Goal: Information Seeking & Learning: Learn about a topic

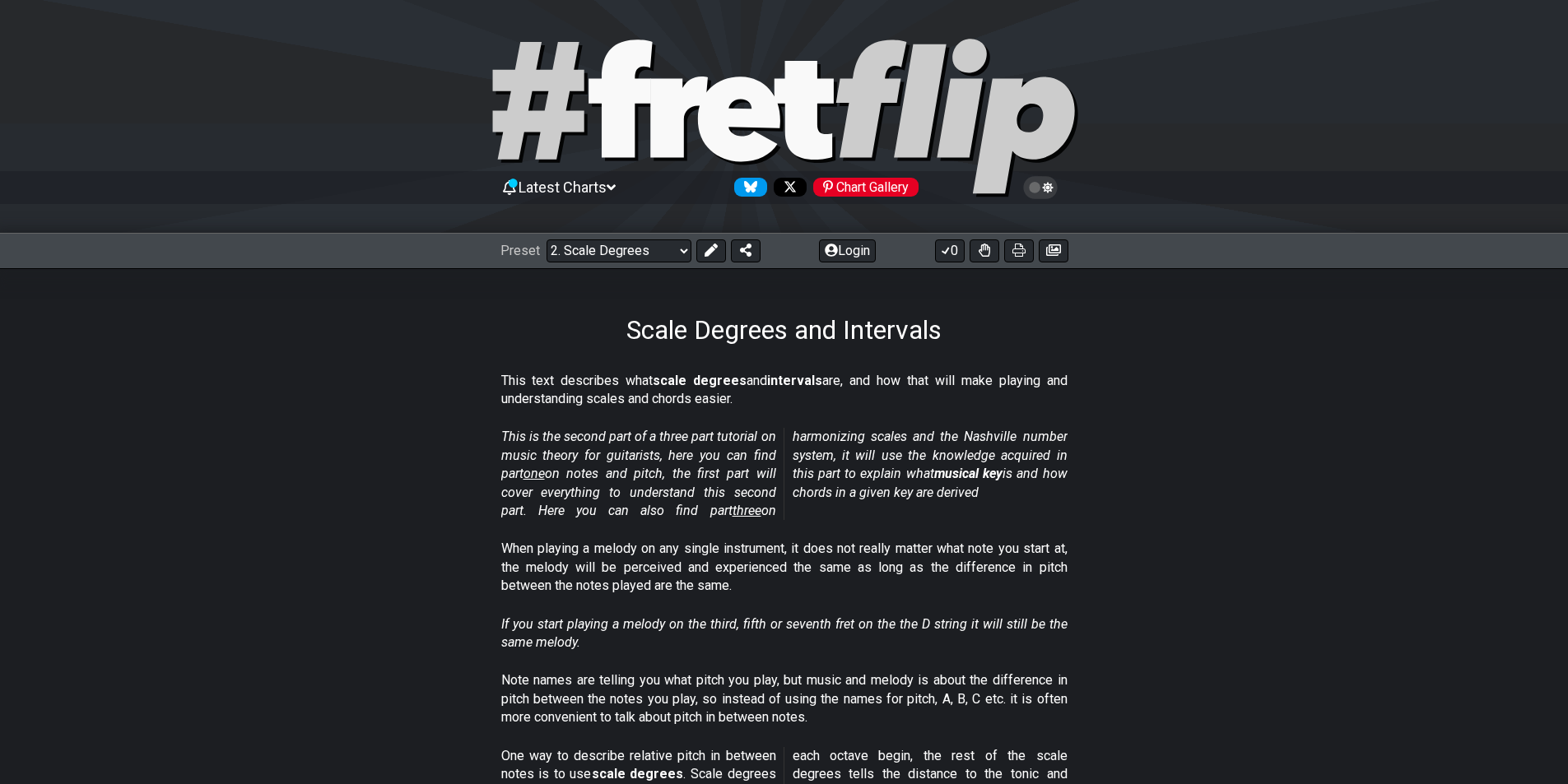
click at [820, 125] on icon at bounding box center [784, 118] width 593 height 165
select select "/welcome"
select select "C"
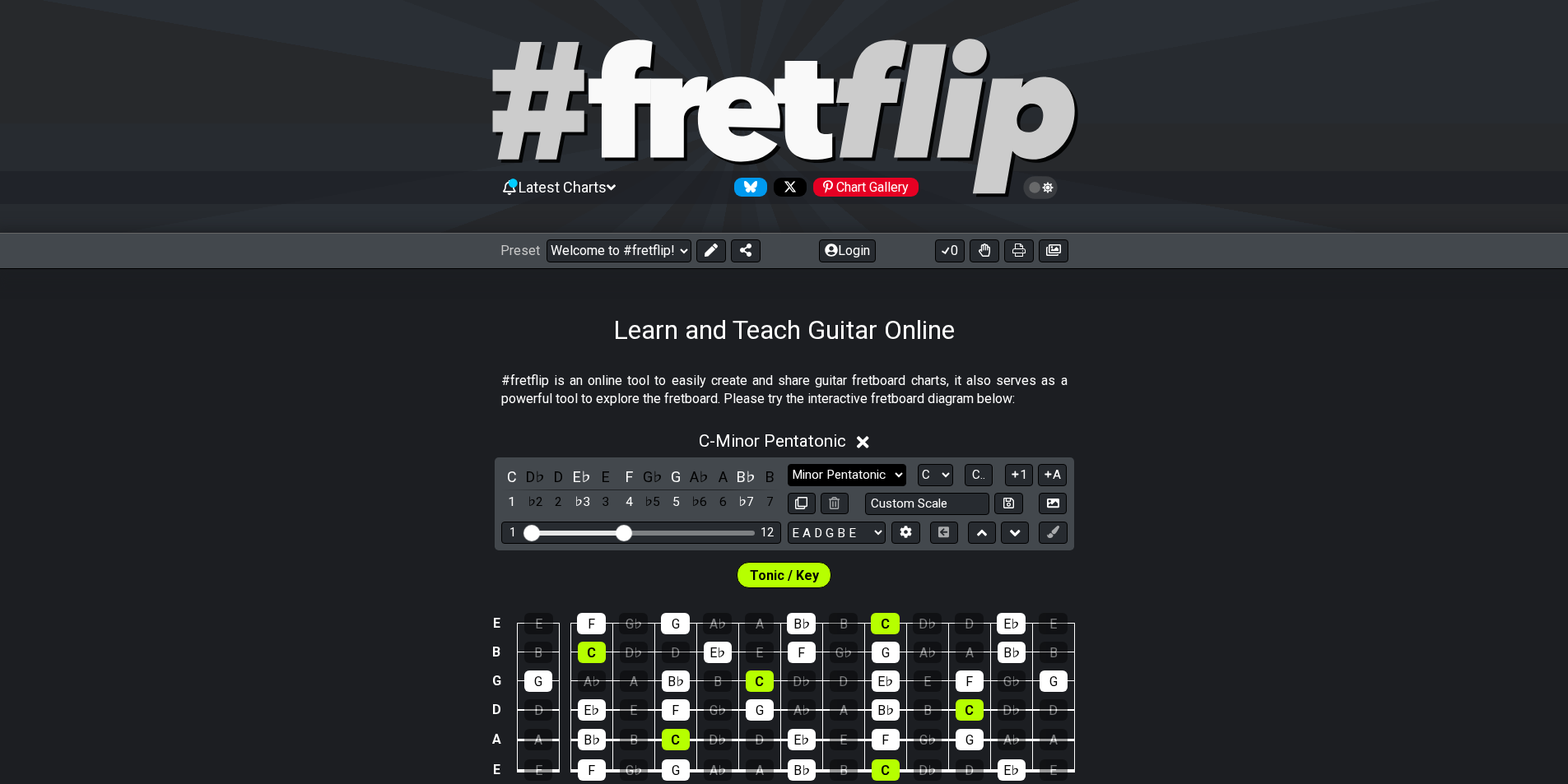
click at [855, 480] on select "Minor Pentatonic Click to edit Minor Pentatonic Major Pentatonic Minor Blues Ma…" at bounding box center [846, 474] width 118 height 22
click at [787, 464] on select "Minor Pentatonic Click to edit Minor Pentatonic Major Pentatonic Minor Blues Ma…" at bounding box center [846, 474] width 118 height 22
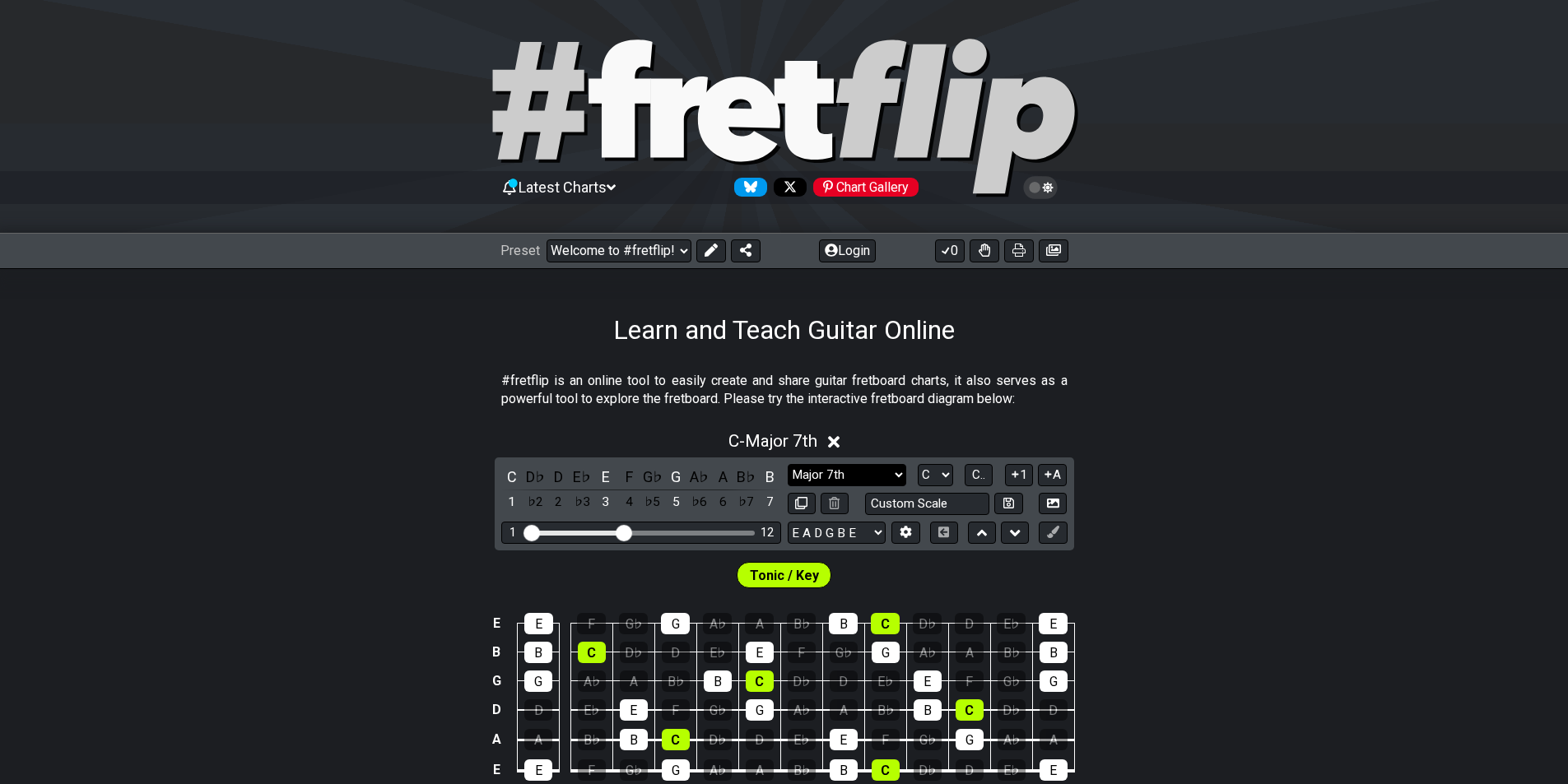
click at [863, 464] on select "Minor Pentatonic Click to edit Minor Pentatonic Major Pentatonic Minor Blues Ma…" at bounding box center [846, 474] width 118 height 22
click at [787, 464] on select "Minor Pentatonic Click to edit Minor Pentatonic Major Pentatonic Minor Blues Ma…" at bounding box center [846, 474] width 118 height 22
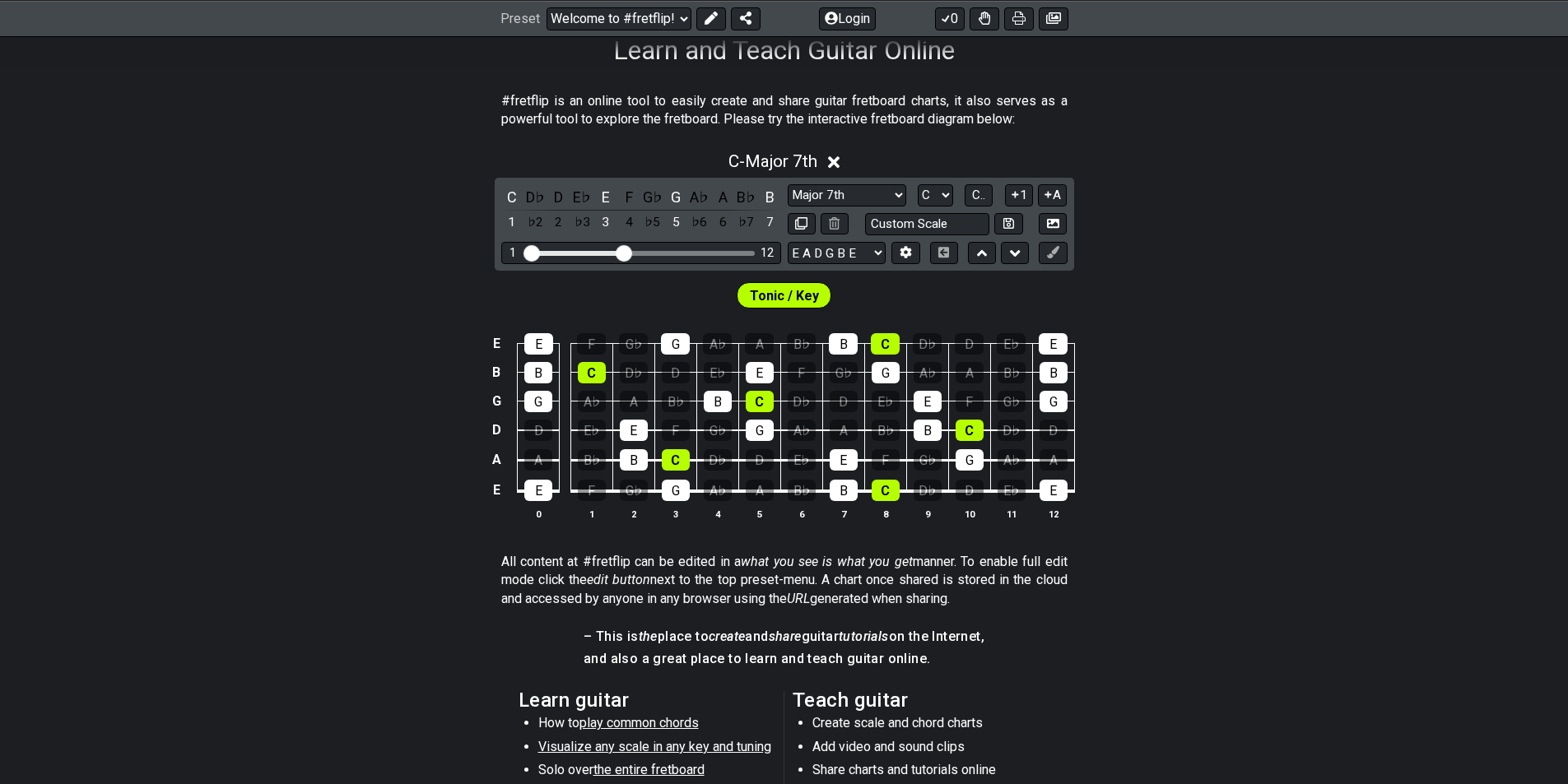
scroll to position [329, 0]
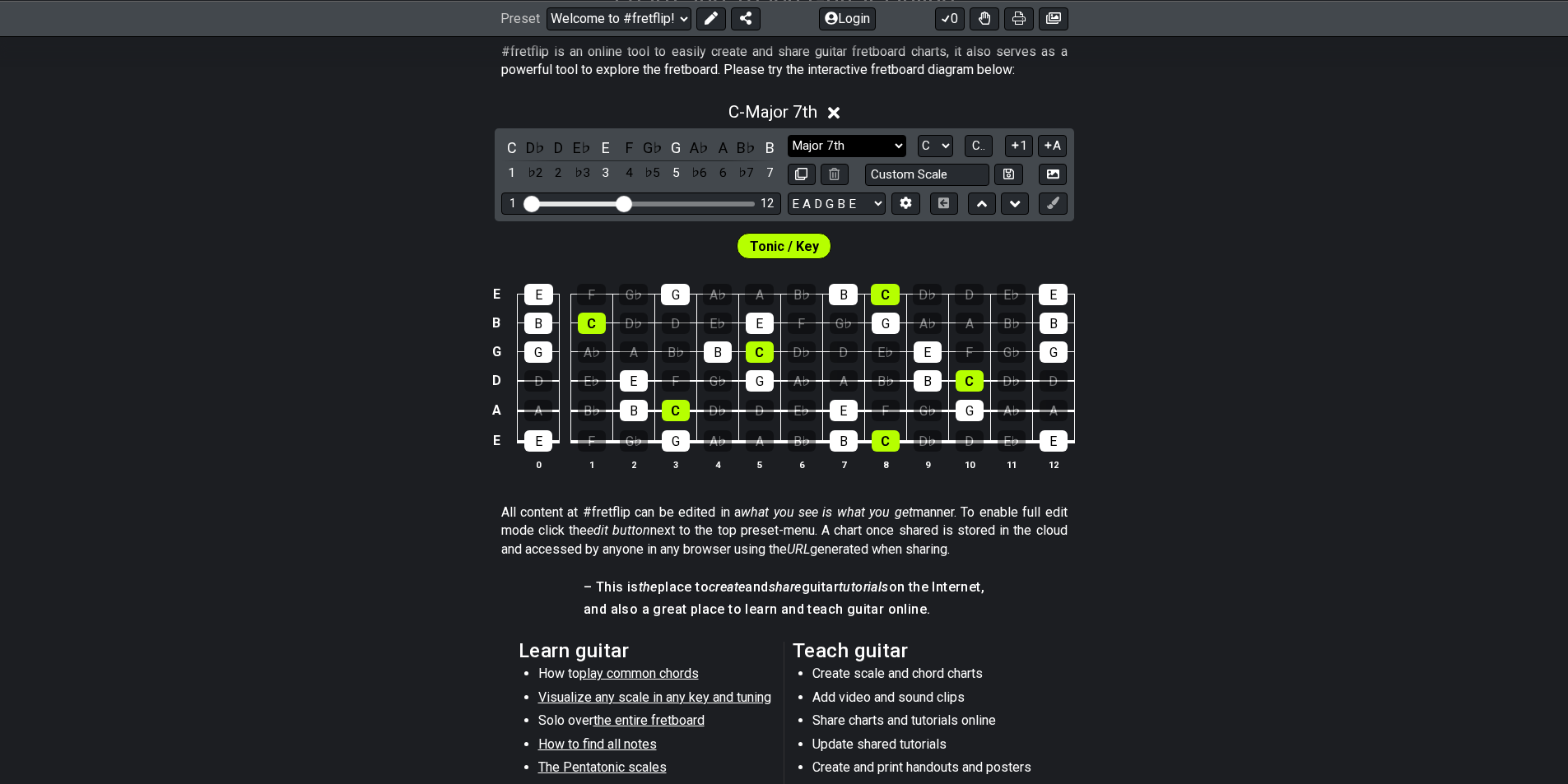
click at [881, 151] on select "Minor Pentatonic Click to edit Minor Pentatonic Major Pentatonic Minor Blues Ma…" at bounding box center [846, 145] width 118 height 22
click at [787, 135] on select "Minor Pentatonic Click to edit Minor Pentatonic Major Pentatonic Minor Blues Ma…" at bounding box center [846, 145] width 118 height 22
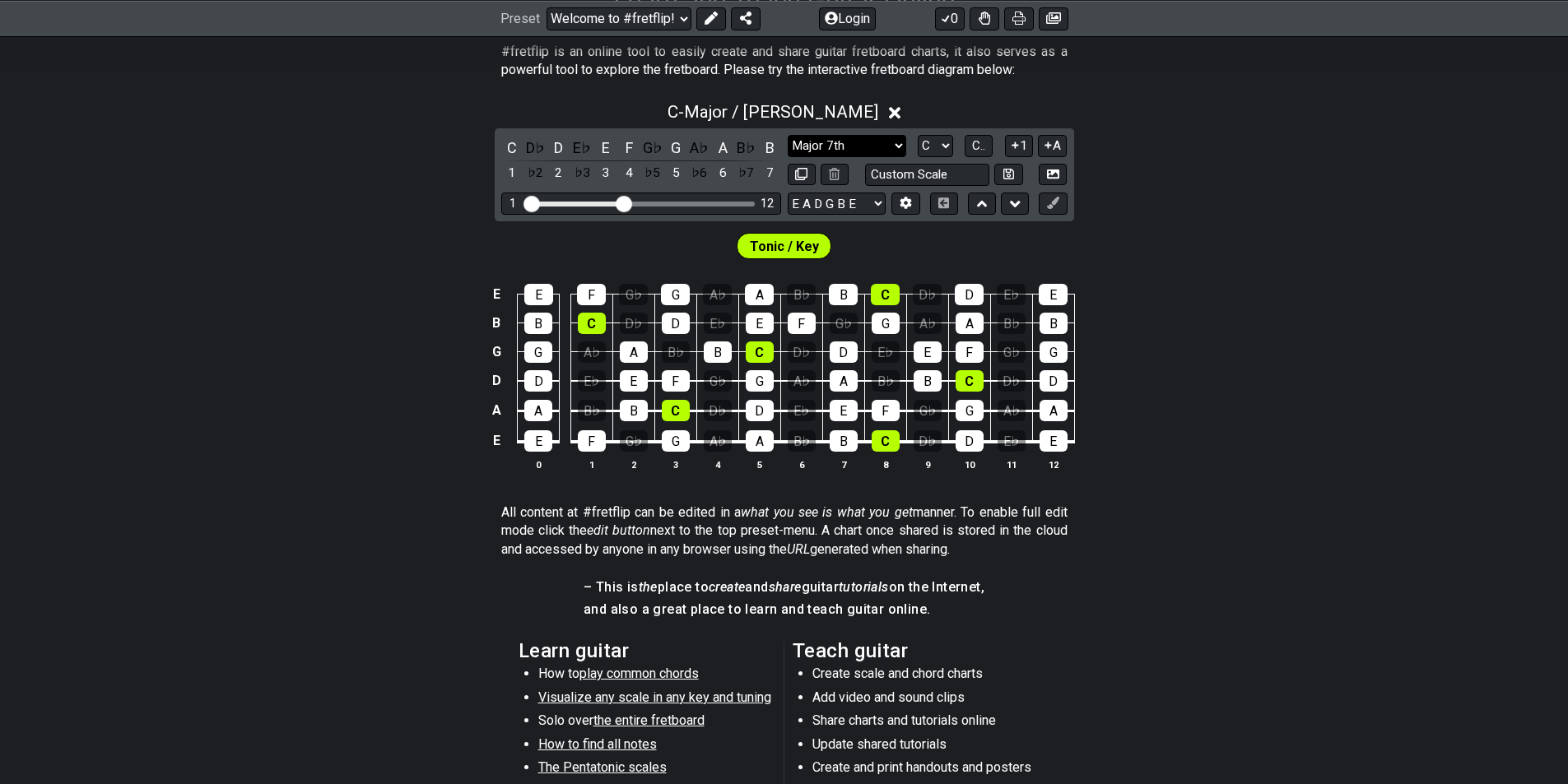
click at [862, 154] on select "Minor Pentatonic Click to edit Minor Pentatonic Major Pentatonic Minor Blues Ma…" at bounding box center [846, 145] width 118 height 22
click at [787, 135] on select "Minor Pentatonic Click to edit Minor Pentatonic Major Pentatonic Minor Blues Ma…" at bounding box center [846, 145] width 118 height 22
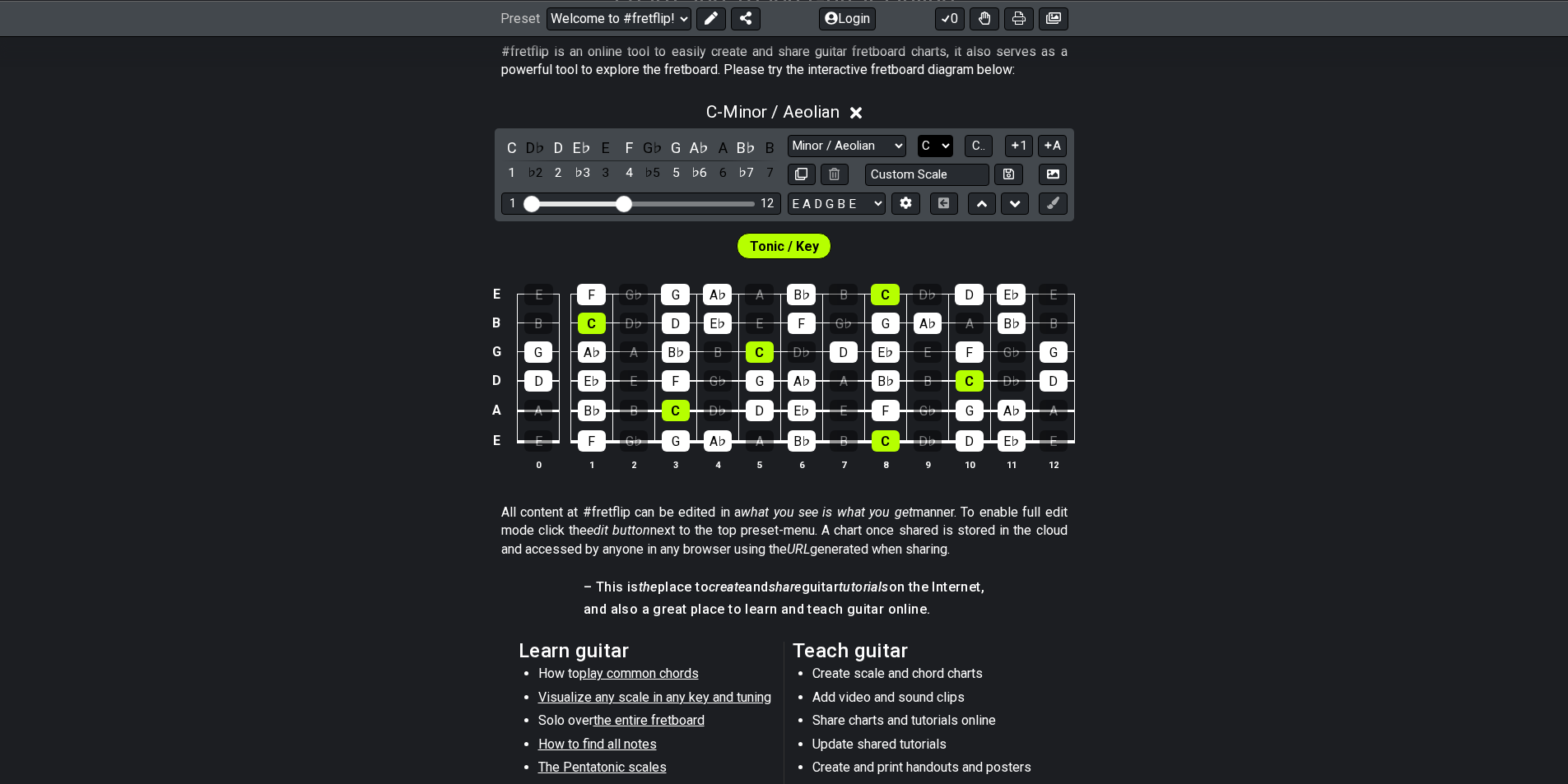
click at [930, 146] on select "A♭ A A♯ B♭ B C C♯ D♭ D D♯ E♭ E F F♯ G♭ G G♯" at bounding box center [936, 145] width 36 height 22
click at [985, 144] on span "C.." at bounding box center [979, 145] width 14 height 15
click at [835, 147] on select "Minor Pentatonic Click to edit Minor Pentatonic Major Pentatonic Minor Blues Ma…" at bounding box center [846, 145] width 118 height 22
select select "Minor"
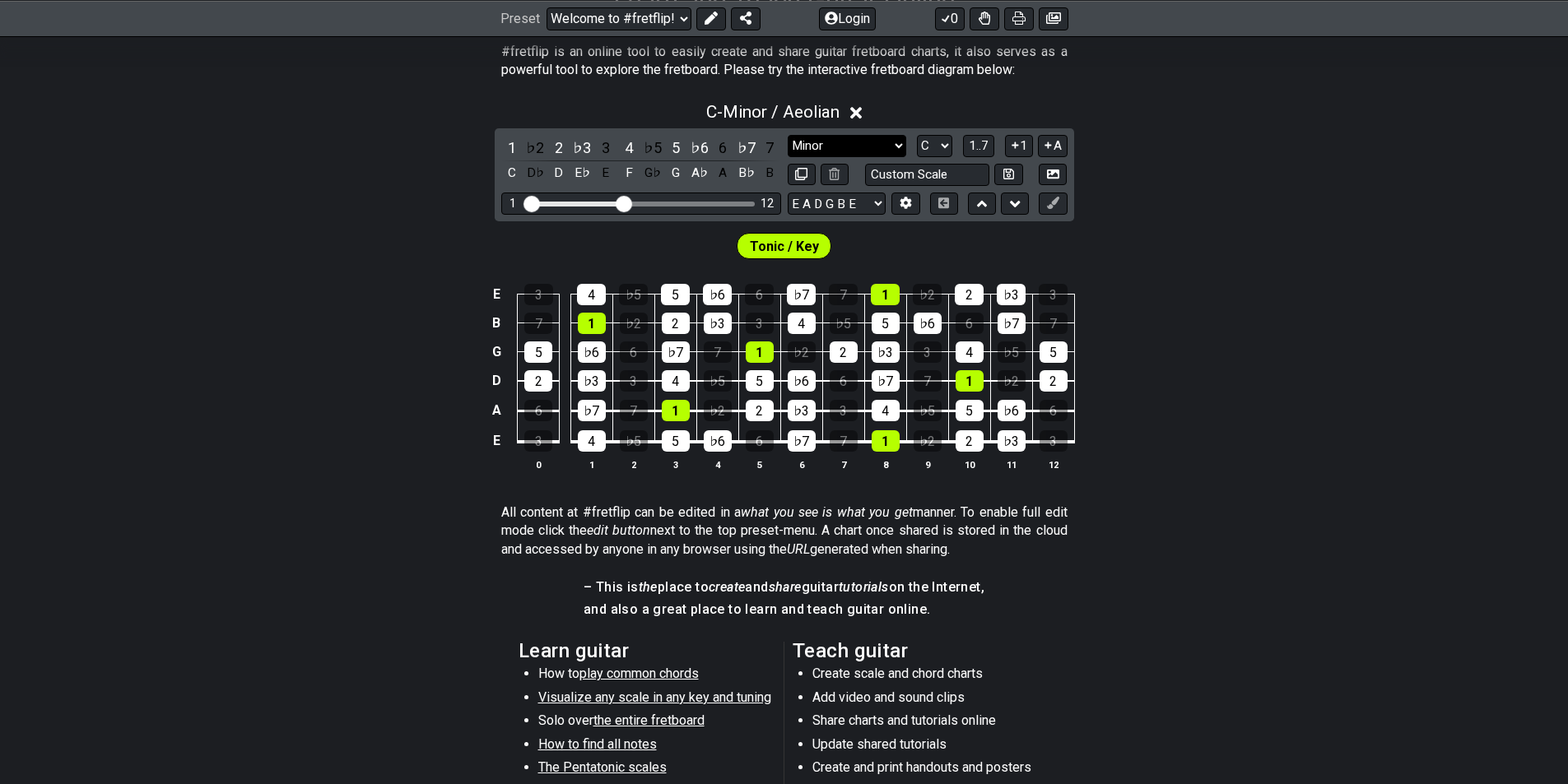
click at [787, 135] on select "Minor Pentatonic Click to edit Minor Pentatonic Major Pentatonic Minor Blues Ma…" at bounding box center [846, 145] width 118 height 22
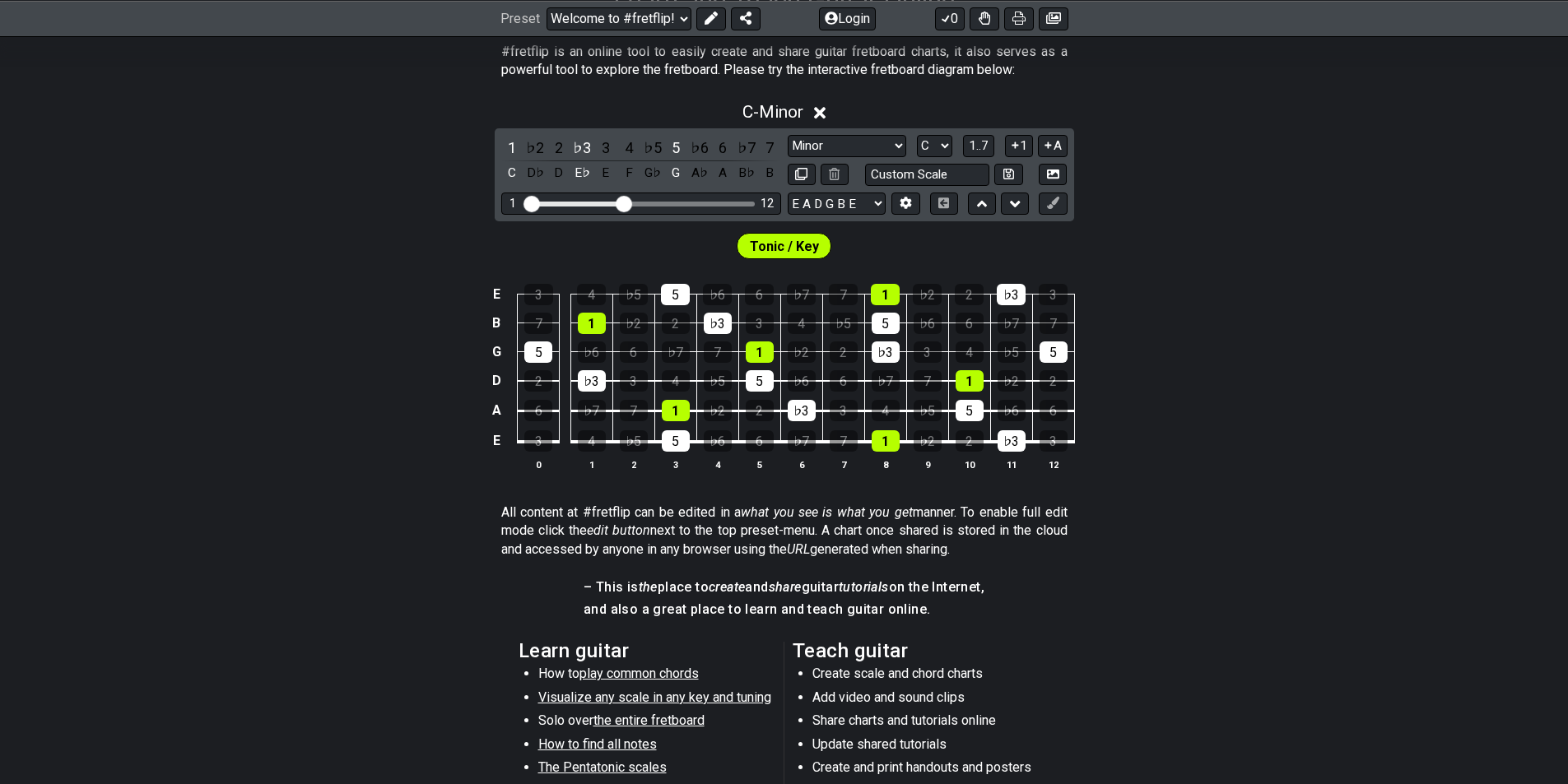
click at [930, 133] on div "1 ♭2 2 ♭3 3 4 ♭5 5 ♭6 6 ♭7 7 C D♭ D E♭ E F G♭ G A♭ A B♭ B Minor Pentatonic Clic…" at bounding box center [784, 175] width 579 height 93
click at [930, 139] on select "A♭ A A♯ B♭ B C C♯ D♭ D D♯ E♭ E F F♯ G♭ G G♯" at bounding box center [935, 145] width 36 height 22
select select "D"
click at [917, 135] on select "A♭ A A♯ B♭ B C C♯ D♭ D D♯ E♭ E F F♯ G♭ G G♯" at bounding box center [935, 145] width 36 height 22
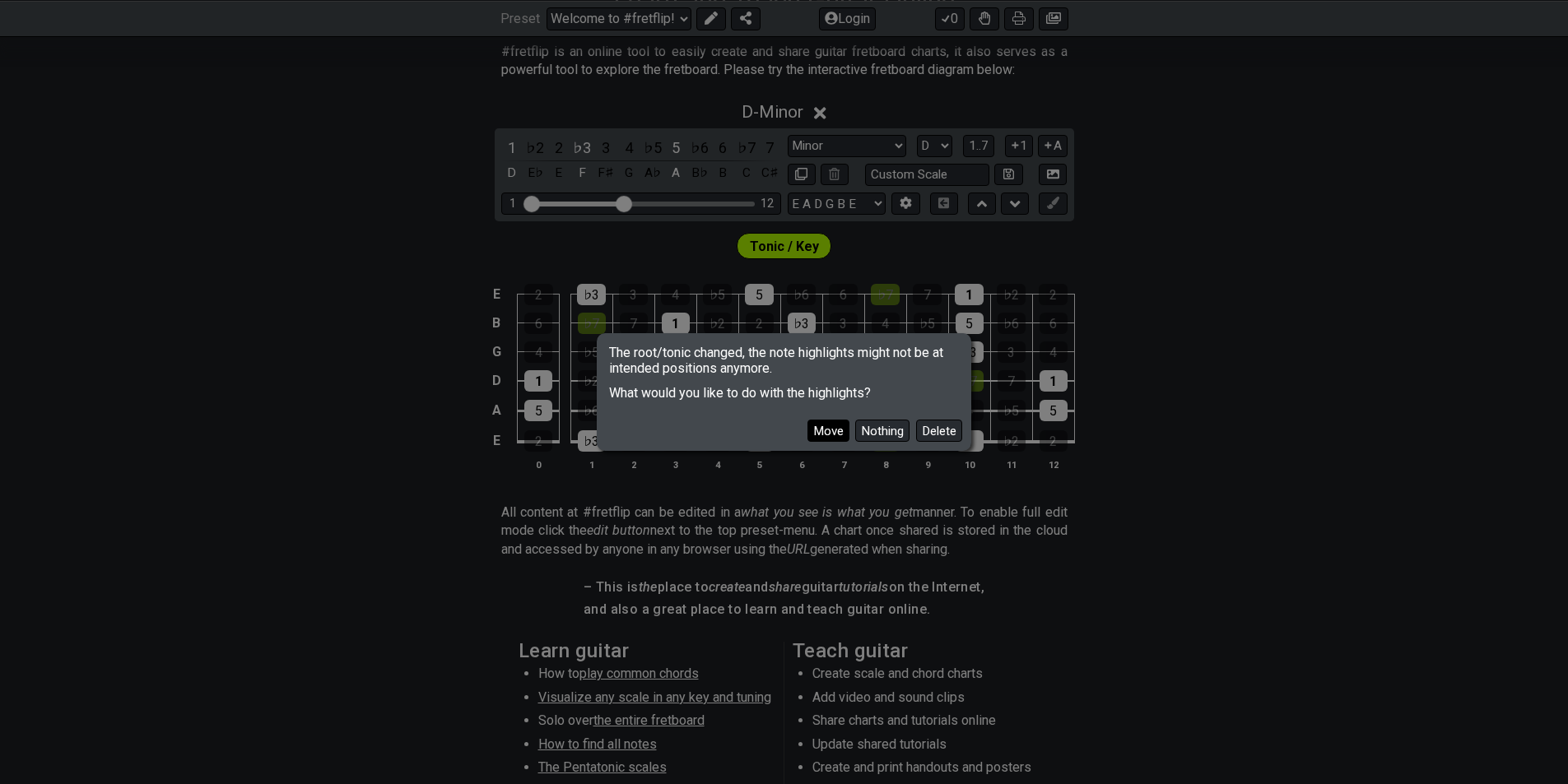
click at [831, 435] on button "Move" at bounding box center [828, 430] width 42 height 22
